Goal: Task Accomplishment & Management: Manage account settings

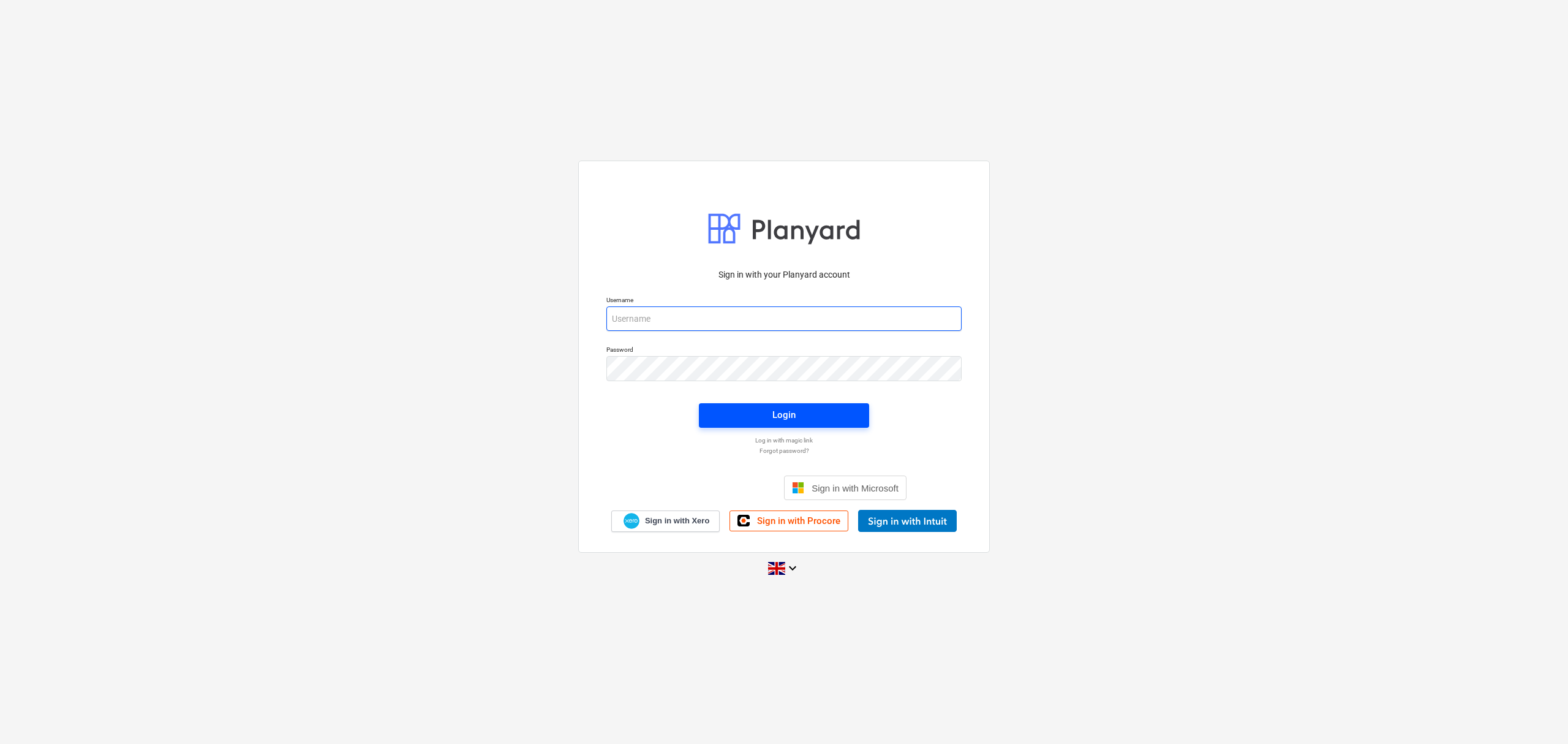
type input "[PERSON_NAME][EMAIL_ADDRESS][PERSON_NAME][DOMAIN_NAME]"
click at [824, 423] on button "Login" at bounding box center [784, 415] width 171 height 25
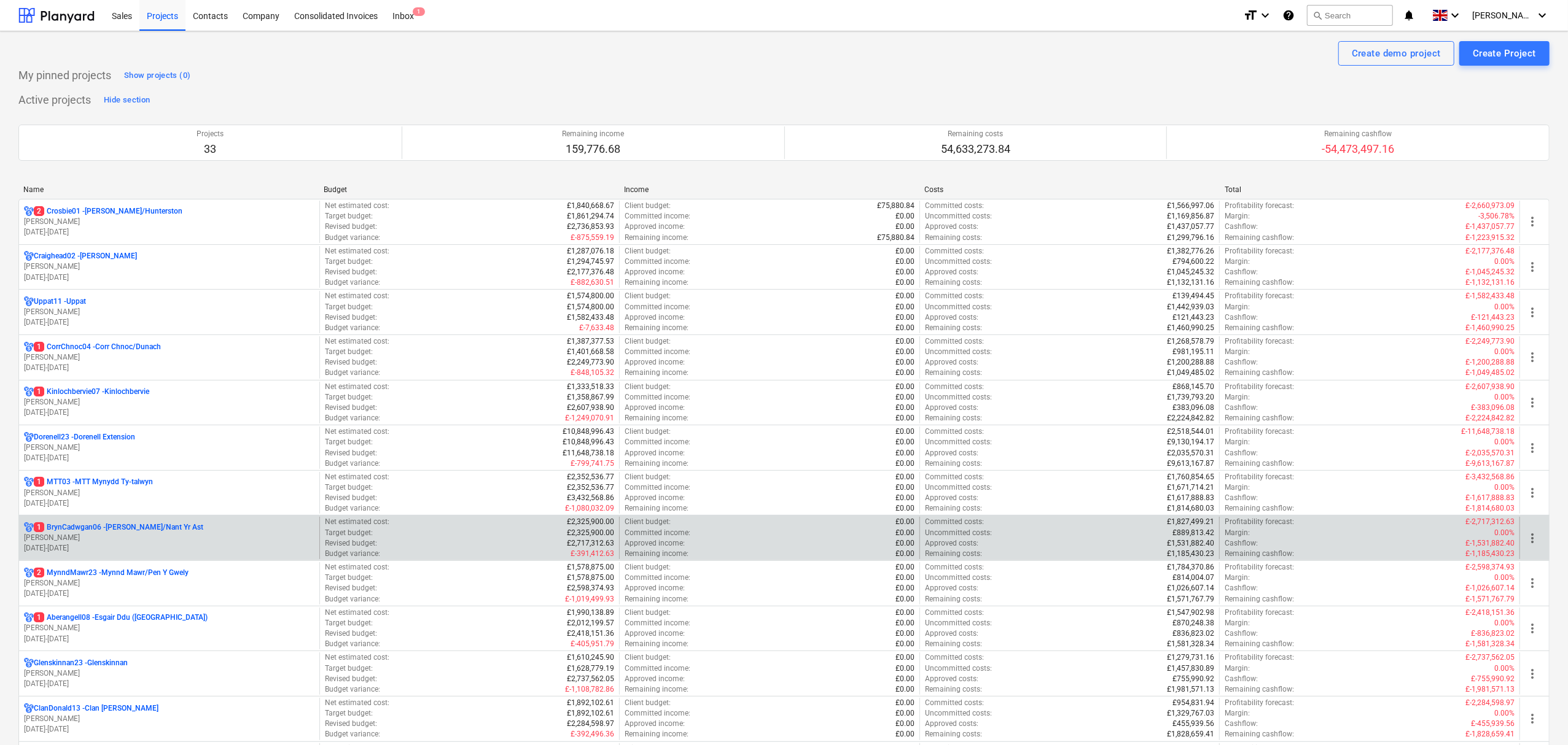
click at [156, 528] on p "1 BrynCadwgan06 - Bryn Cadwgan/Nant Yr Ast" at bounding box center [118, 528] width 170 height 10
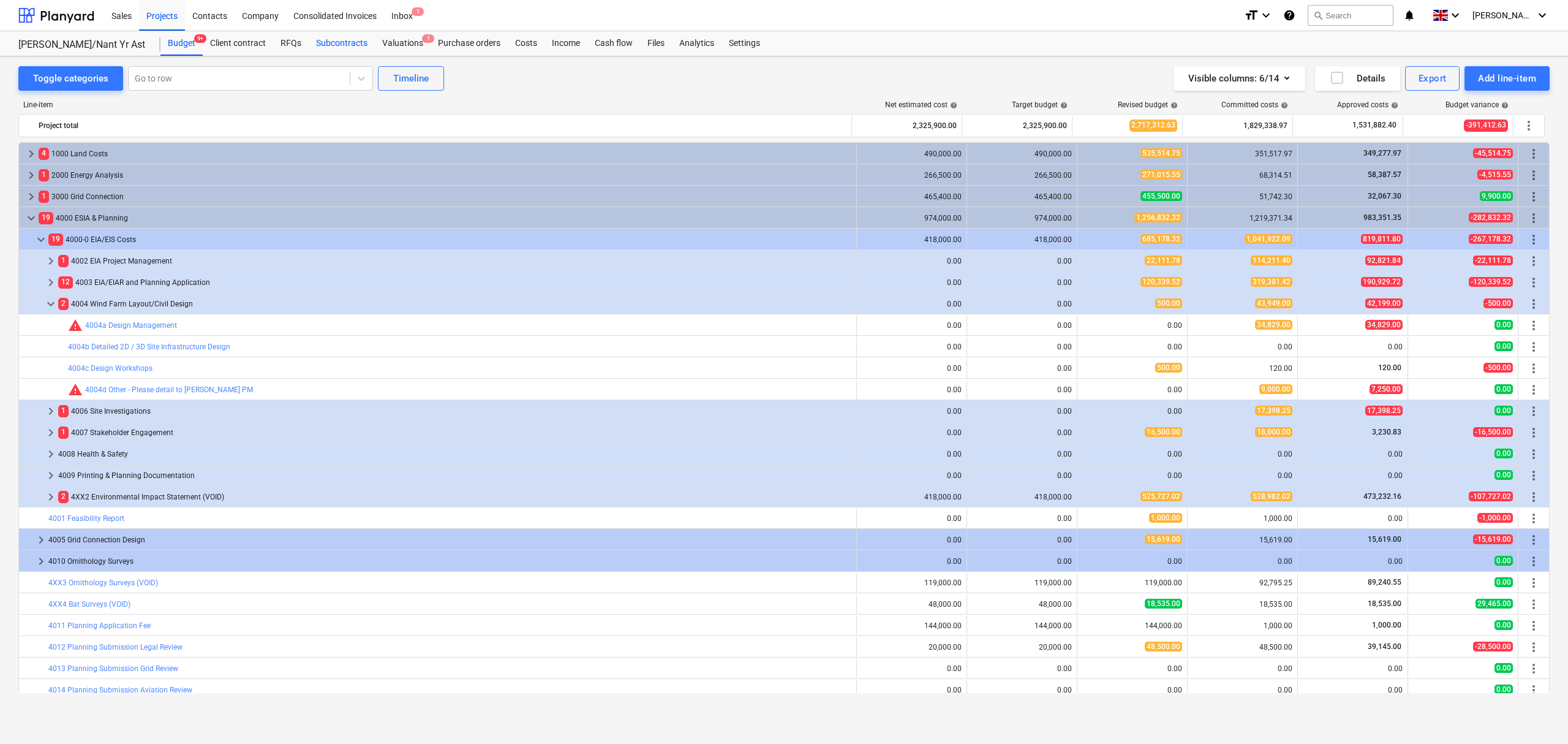
click at [346, 47] on div "Subcontracts" at bounding box center [341, 43] width 66 height 25
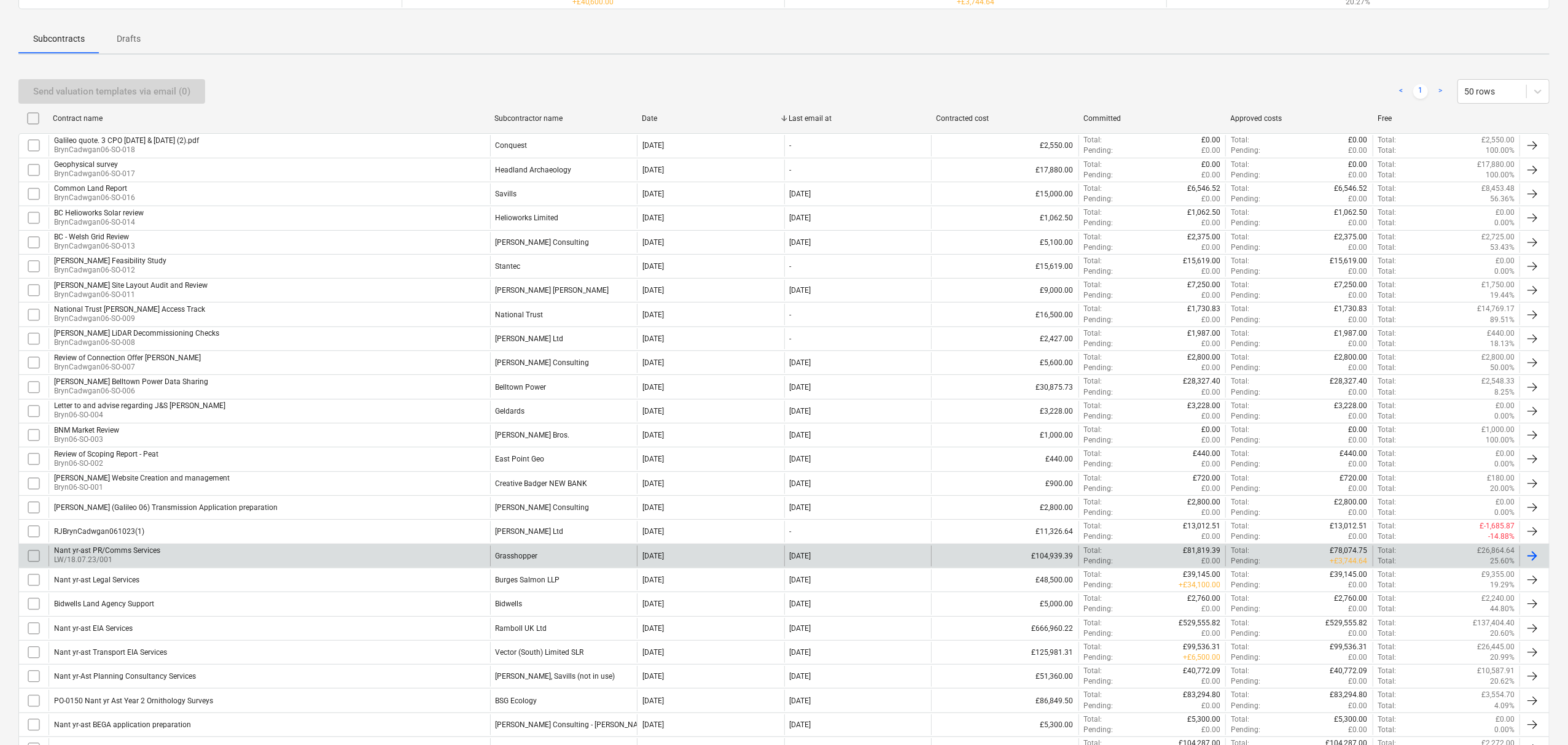
scroll to position [245, 0]
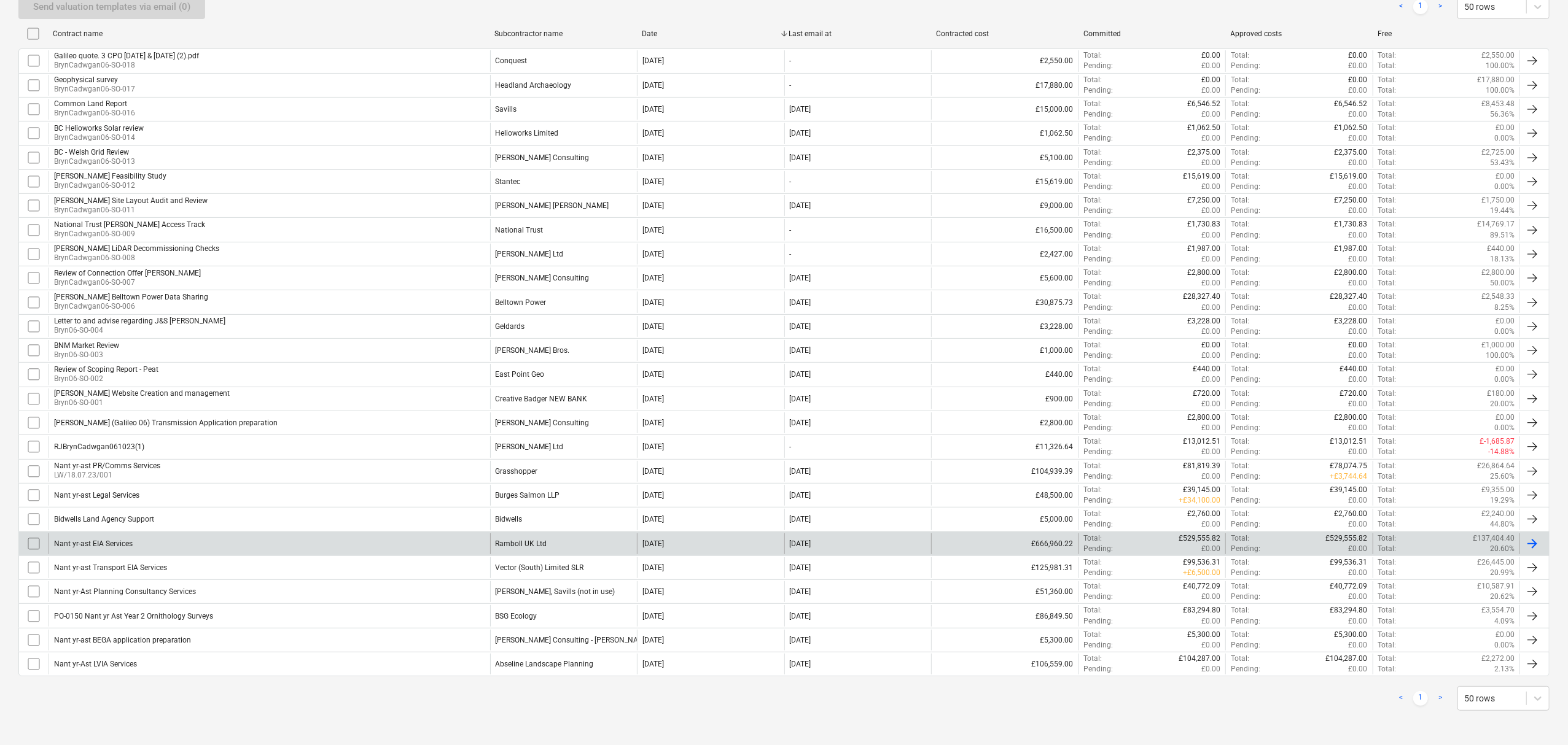
click at [527, 540] on div "Ramboll UK Ltd" at bounding box center [521, 544] width 51 height 9
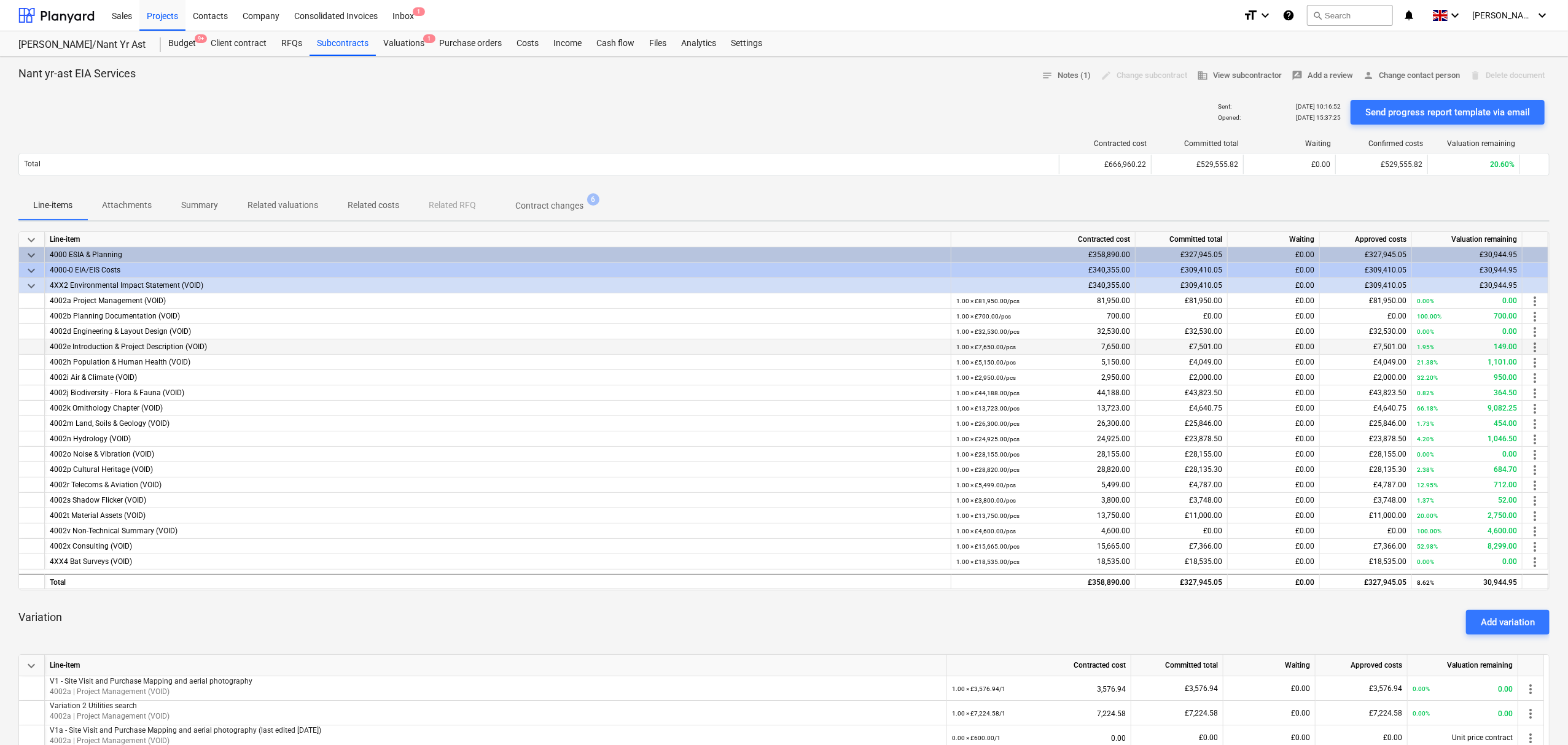
click at [79, 350] on div "4002e Introduction & Project Description (VOID)" at bounding box center [498, 347] width 896 height 16
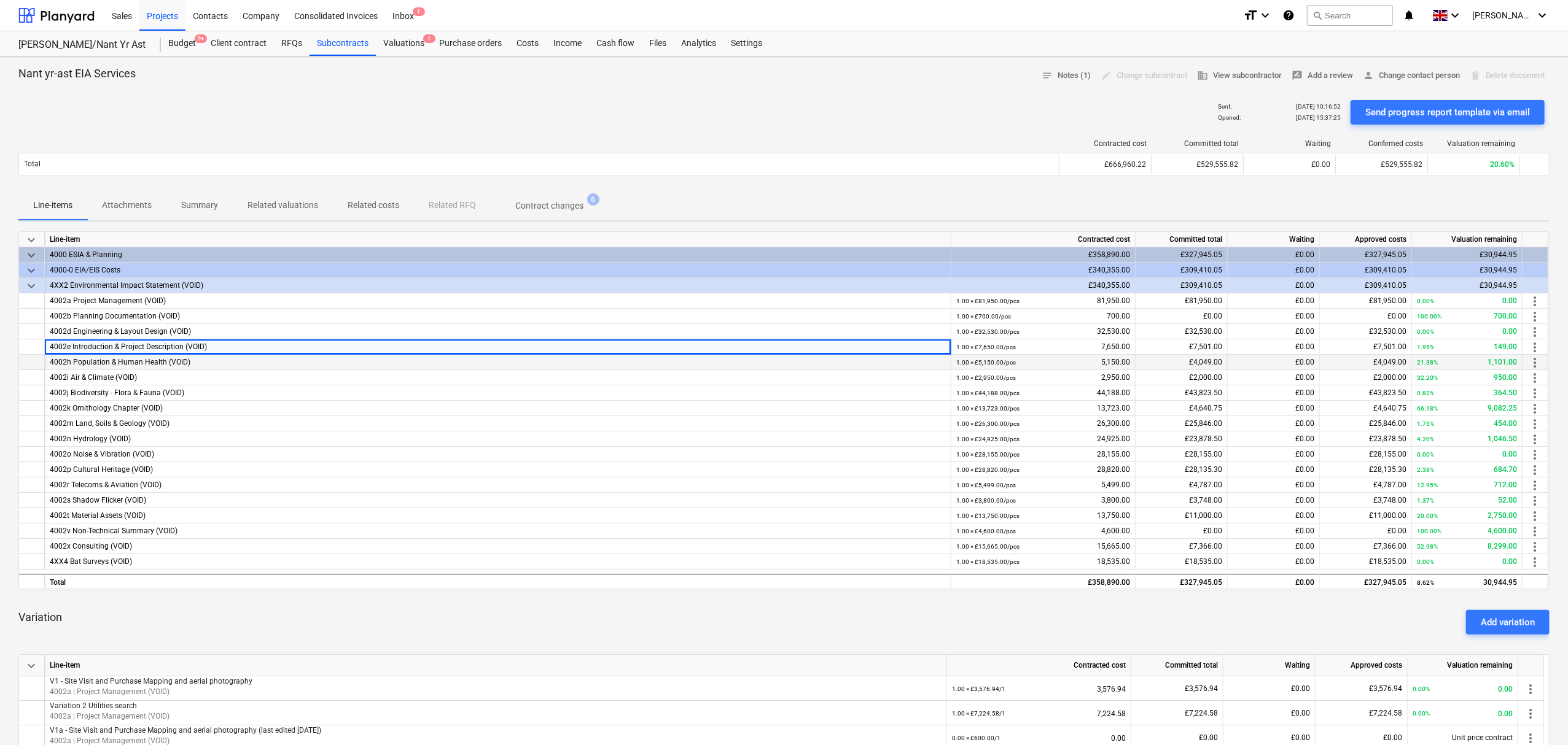
click at [227, 364] on div "4002h Population & Human Health (VOID)" at bounding box center [498, 362] width 896 height 16
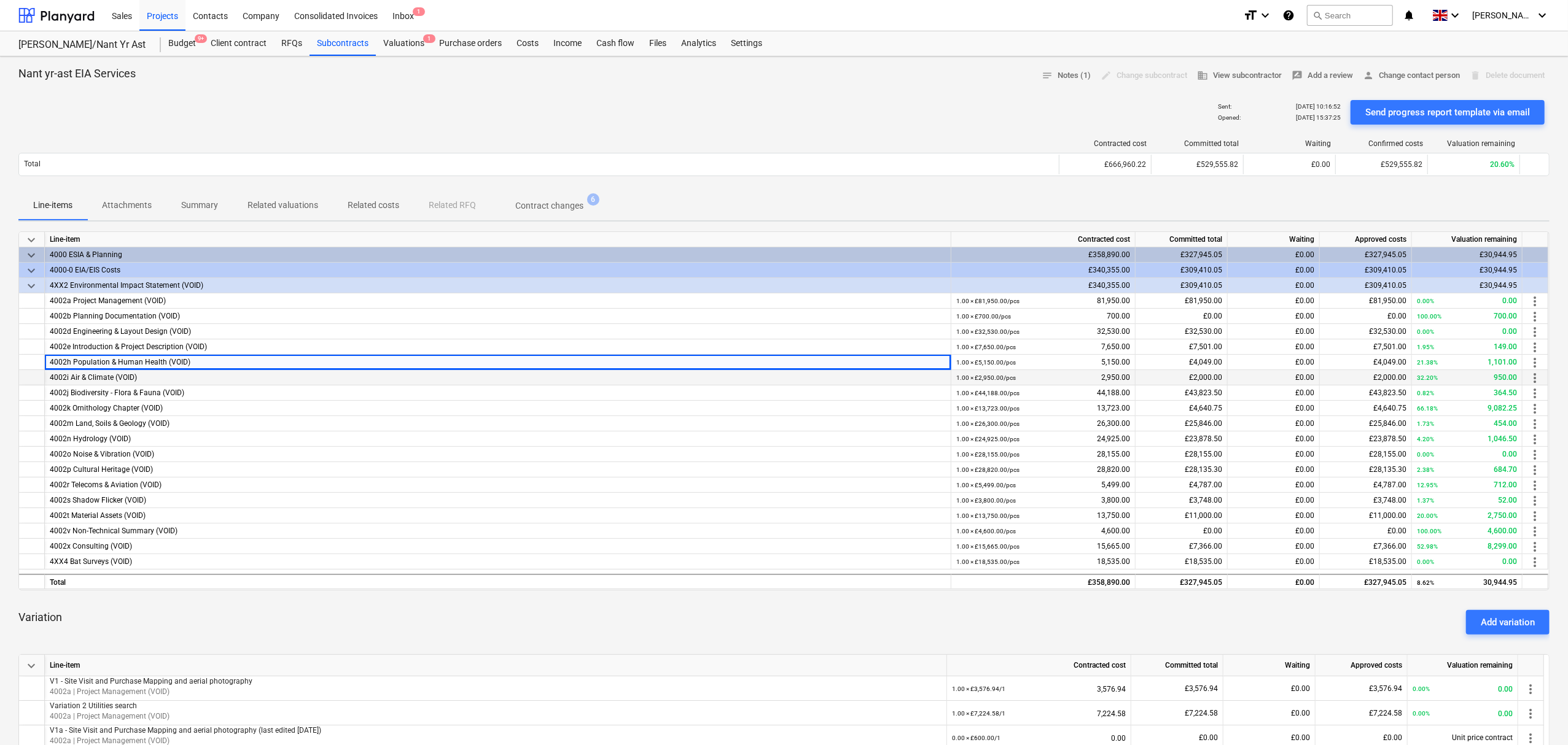
click at [1484, 378] on div "32.20% 950.00" at bounding box center [1467, 378] width 100 height 16
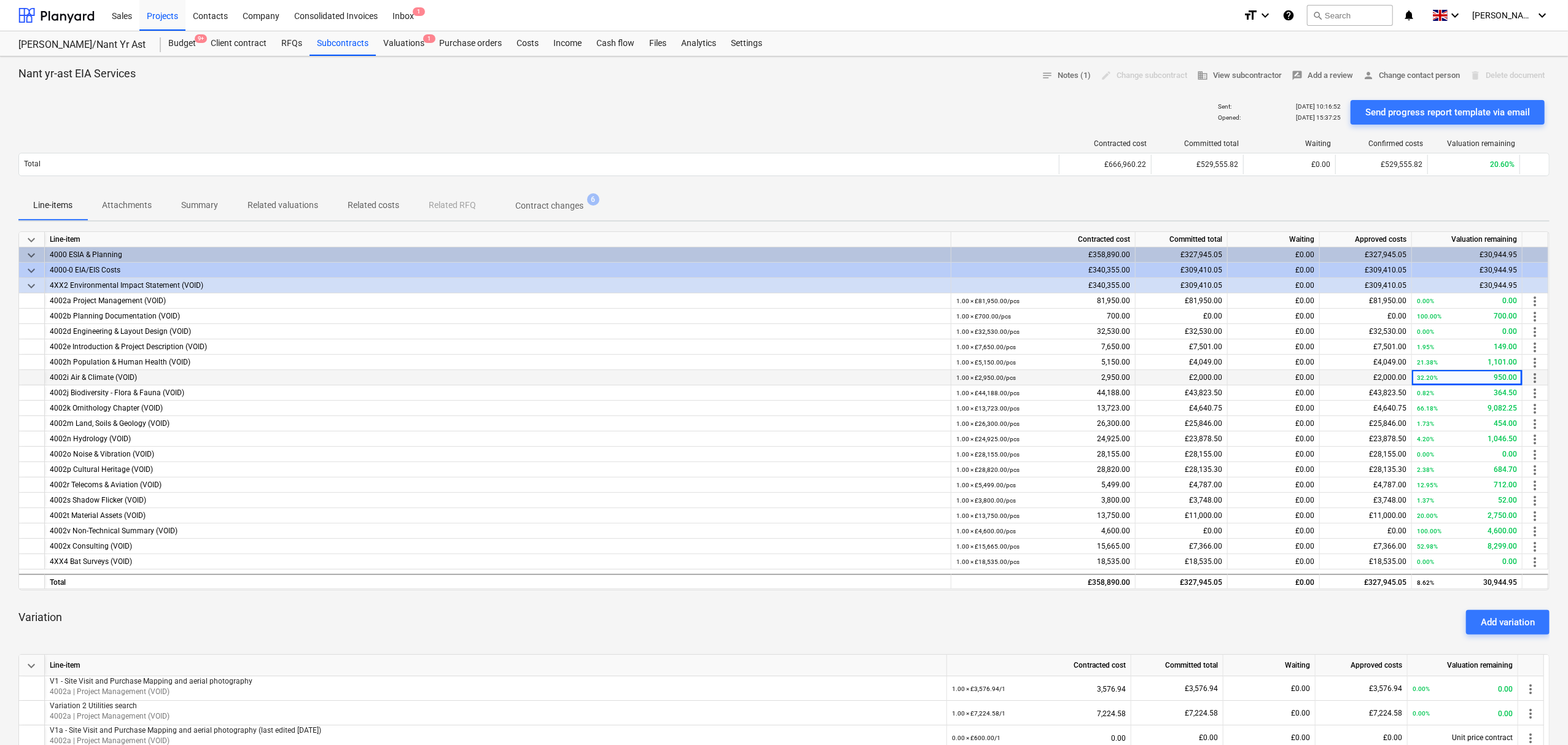
click at [30, 378] on div at bounding box center [32, 378] width 26 height 16
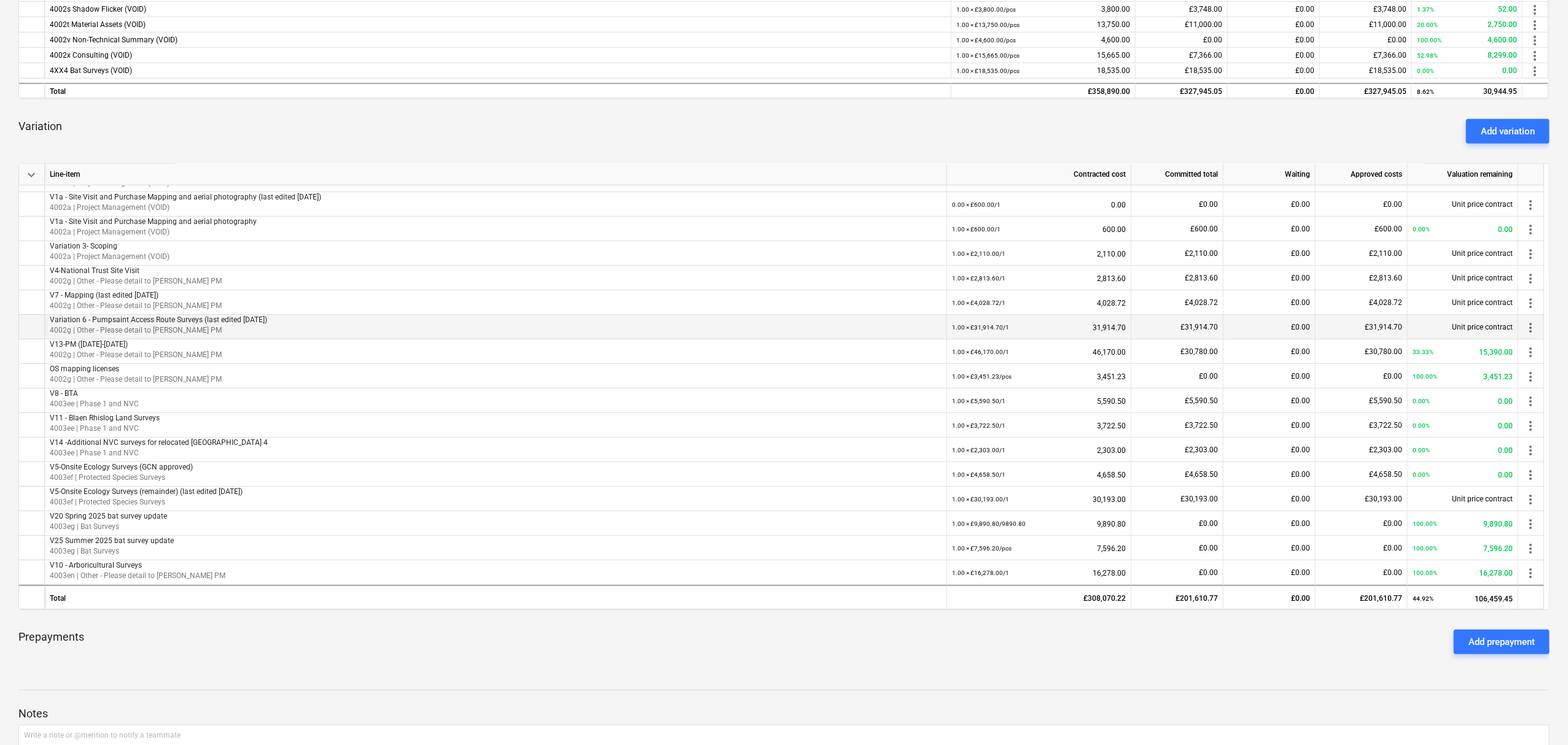
scroll to position [82, 0]
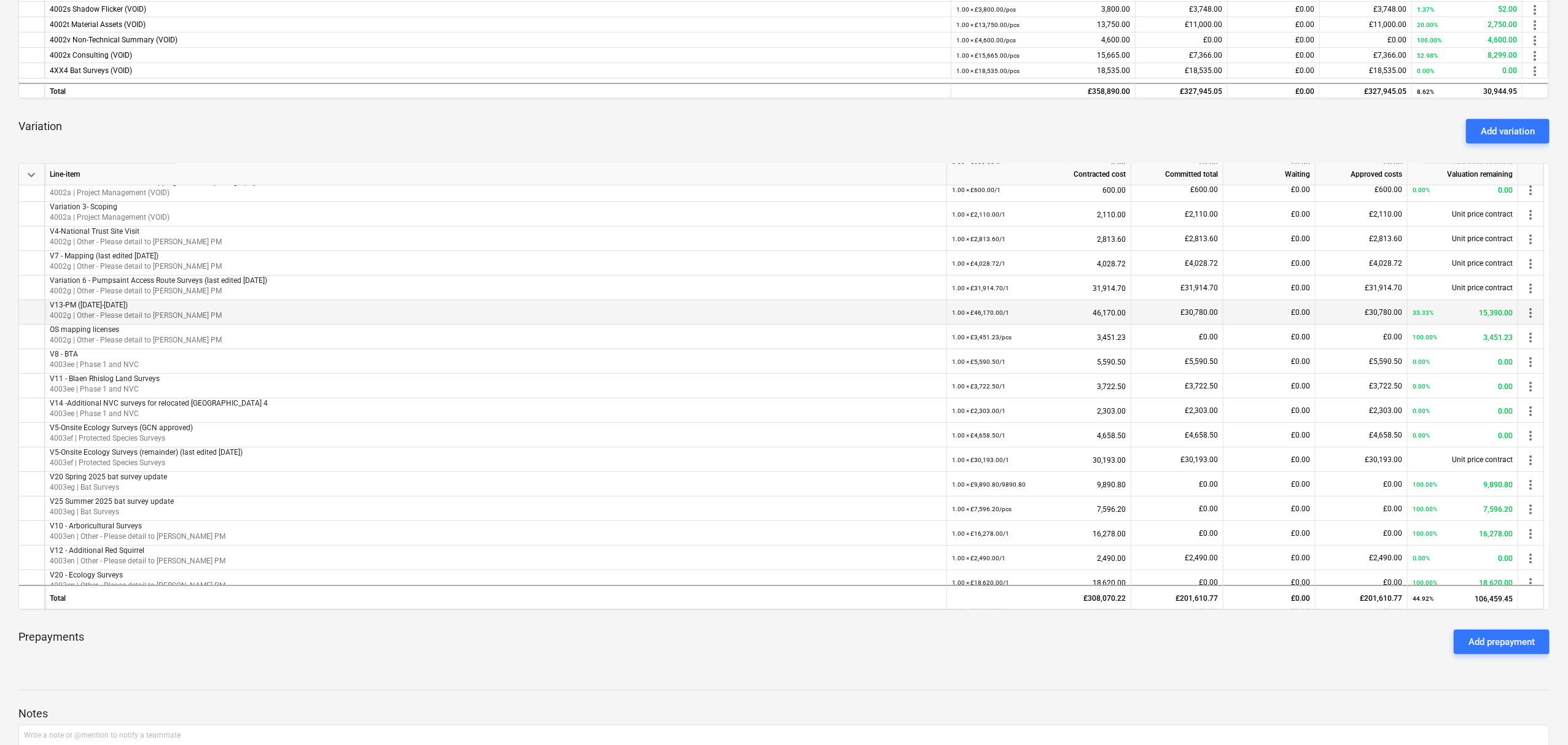
click at [1462, 318] on div "33.33% 15,390.00" at bounding box center [1462, 313] width 100 height 25
click at [30, 310] on div at bounding box center [32, 312] width 26 height 25
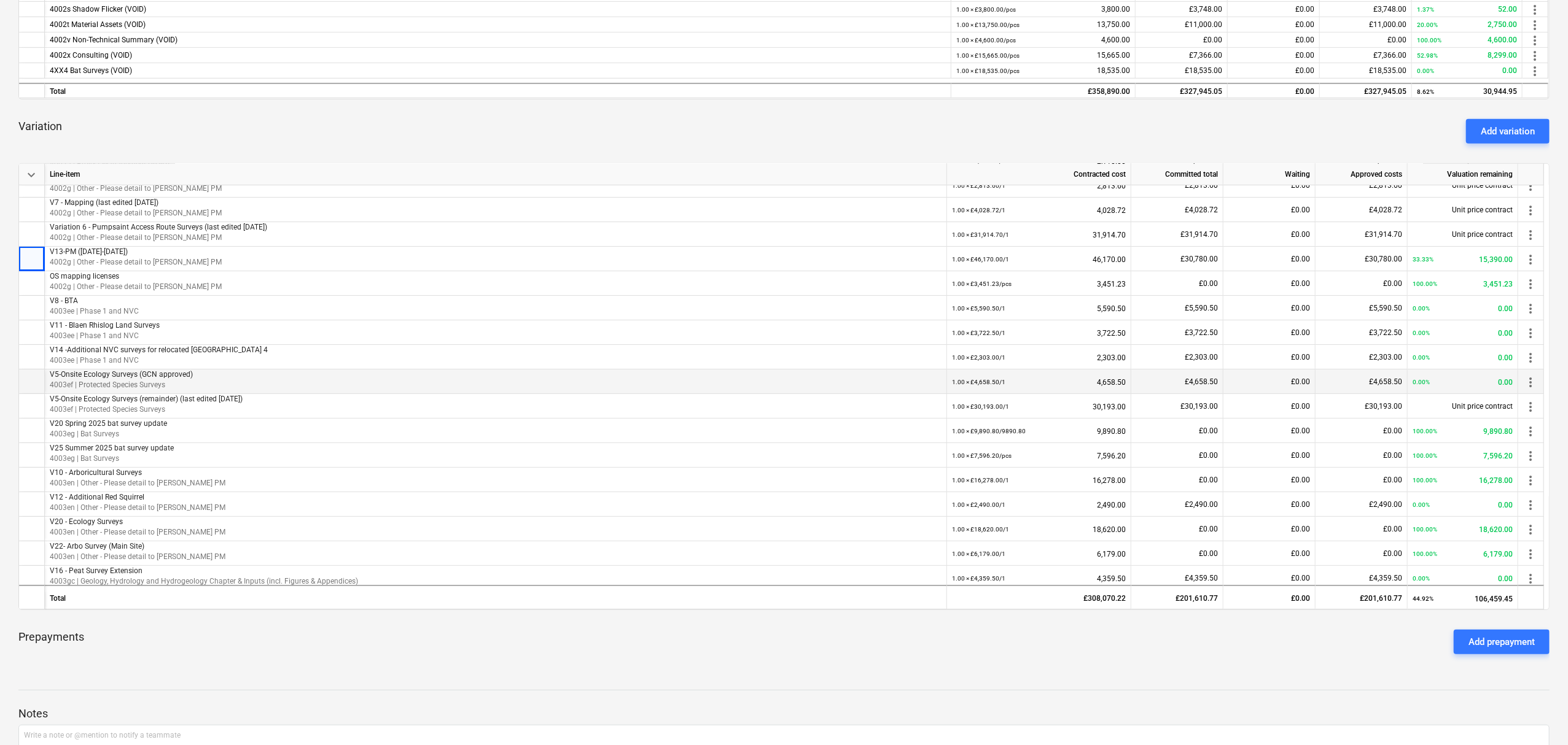
scroll to position [164, 0]
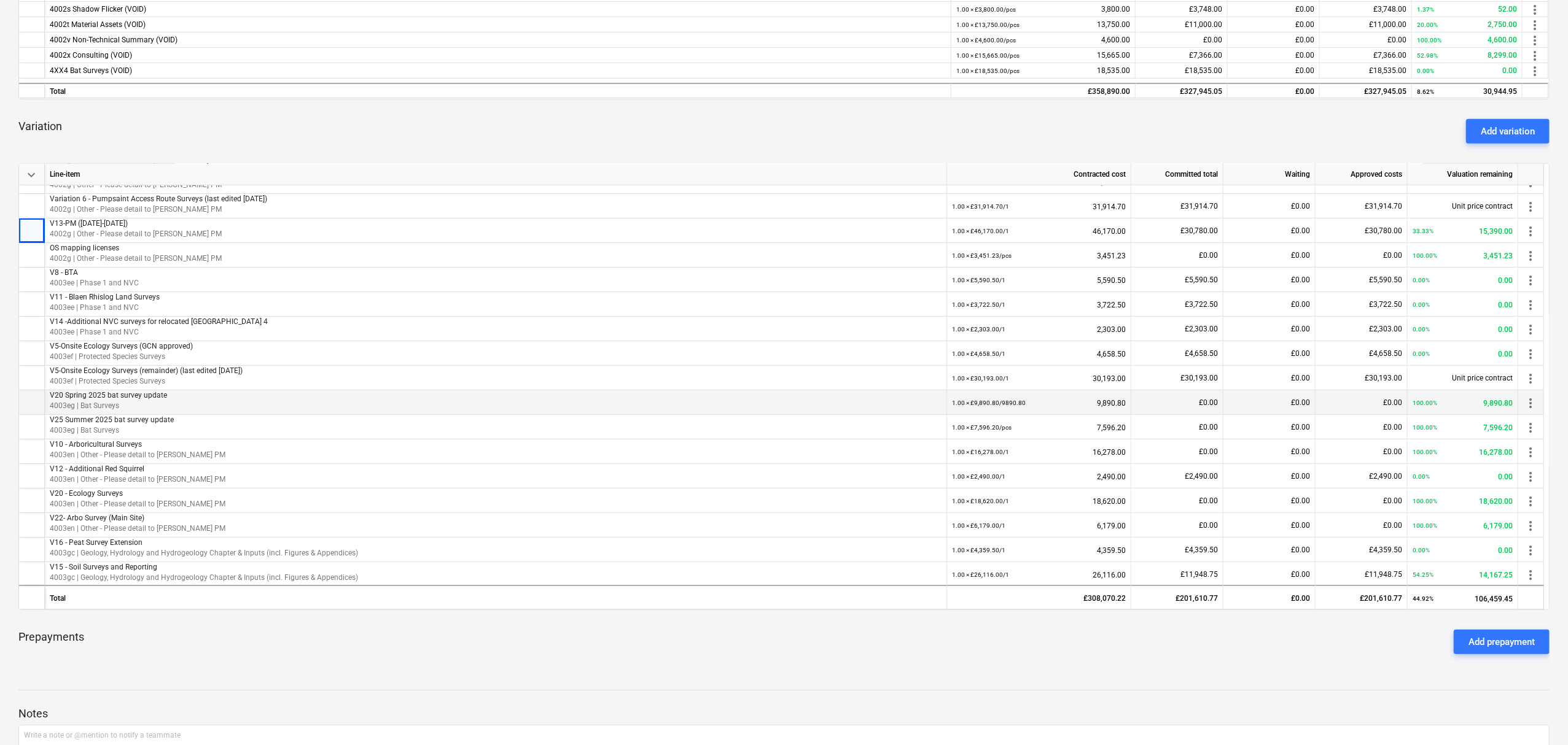
click at [1439, 409] on div "100.00% 9,890.80" at bounding box center [1462, 403] width 100 height 25
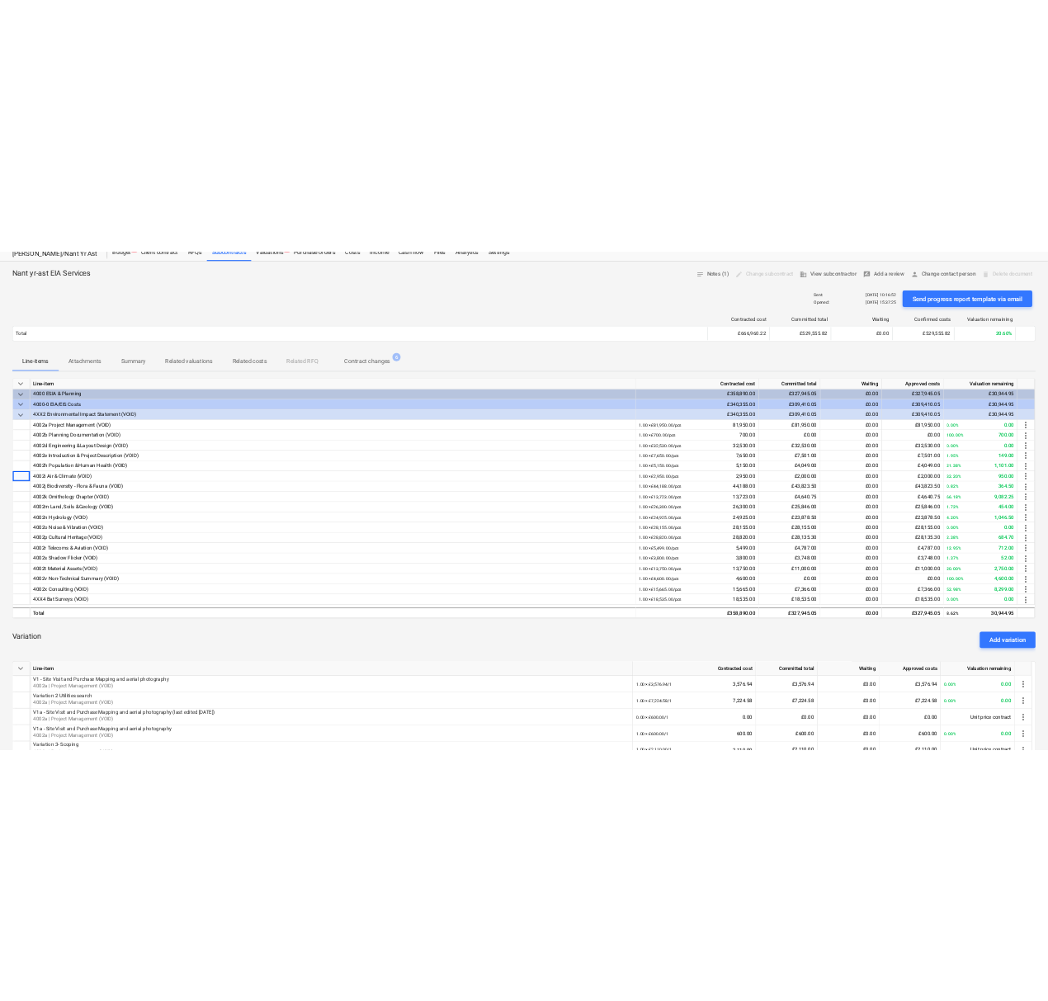
scroll to position [110, 0]
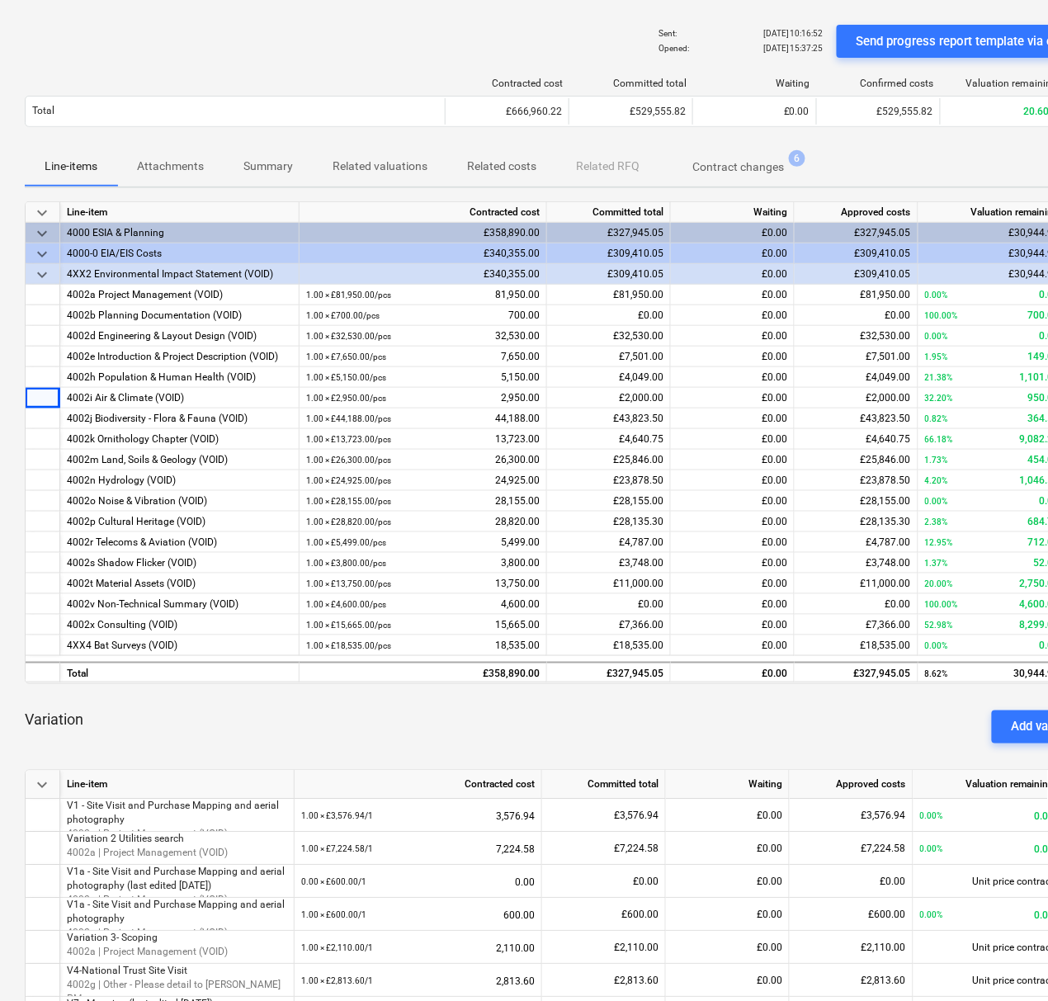
click at [505, 717] on div "Variation Add variation" at bounding box center [565, 727] width 1080 height 59
drag, startPoint x: 423, startPoint y: 705, endPoint x: 376, endPoint y: 705, distance: 46.2
click at [376, 705] on div "Variation Add variation" at bounding box center [565, 727] width 1080 height 59
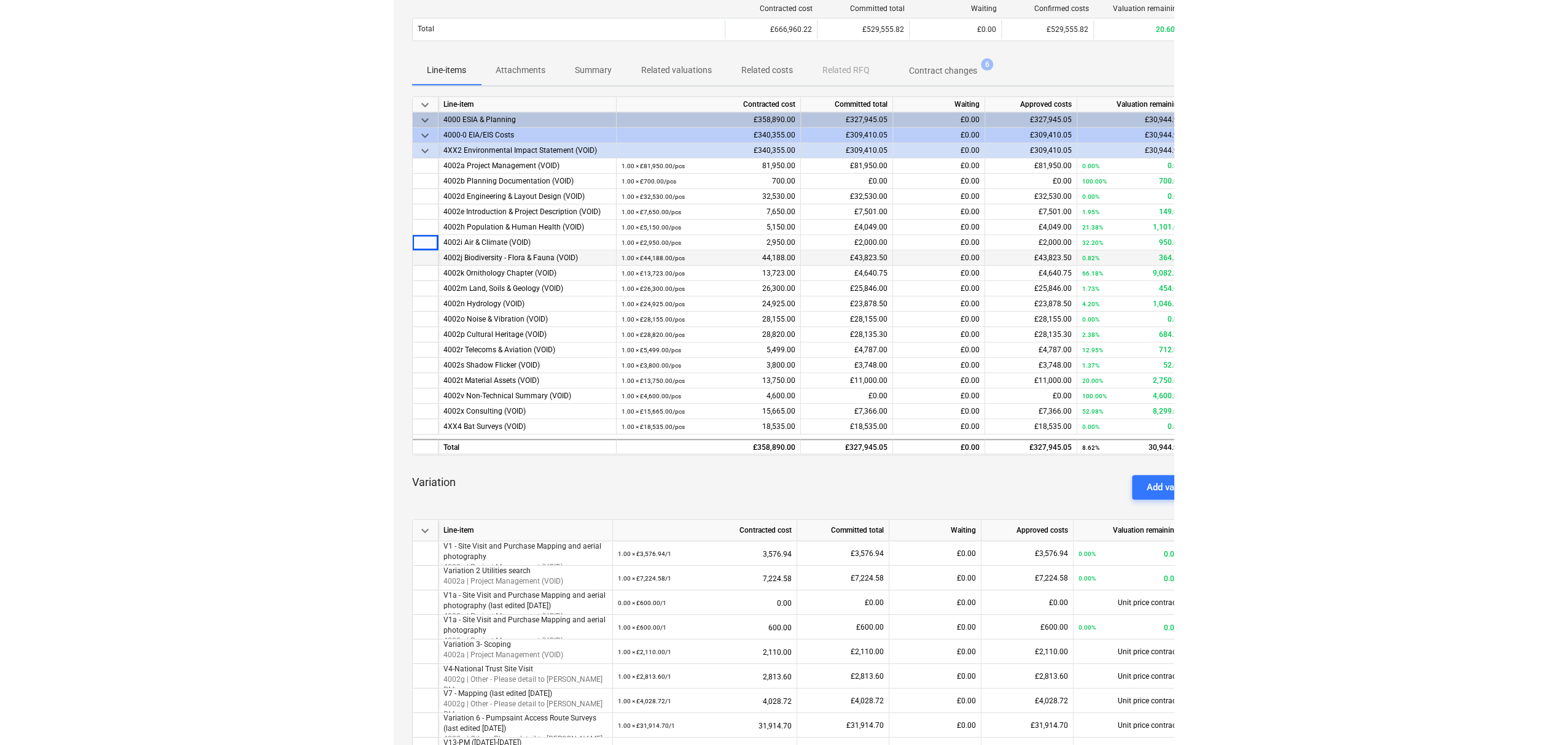
scroll to position [164, 0]
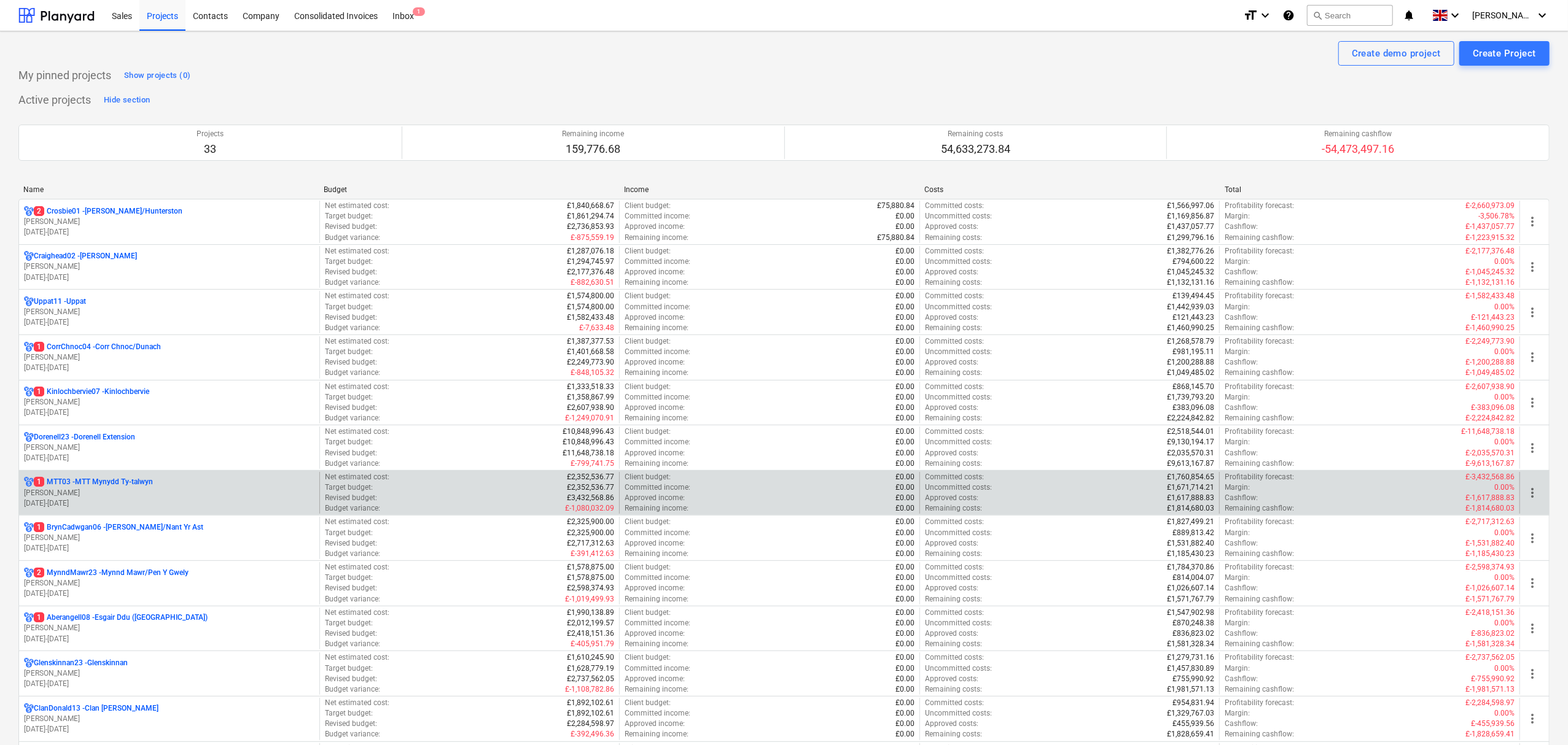
click at [109, 485] on p "1 MTT03 - MTT Mynydd Ty-[GEOGRAPHIC_DATA]" at bounding box center [93, 482] width 119 height 10
